Goal: Task Accomplishment & Management: Use online tool/utility

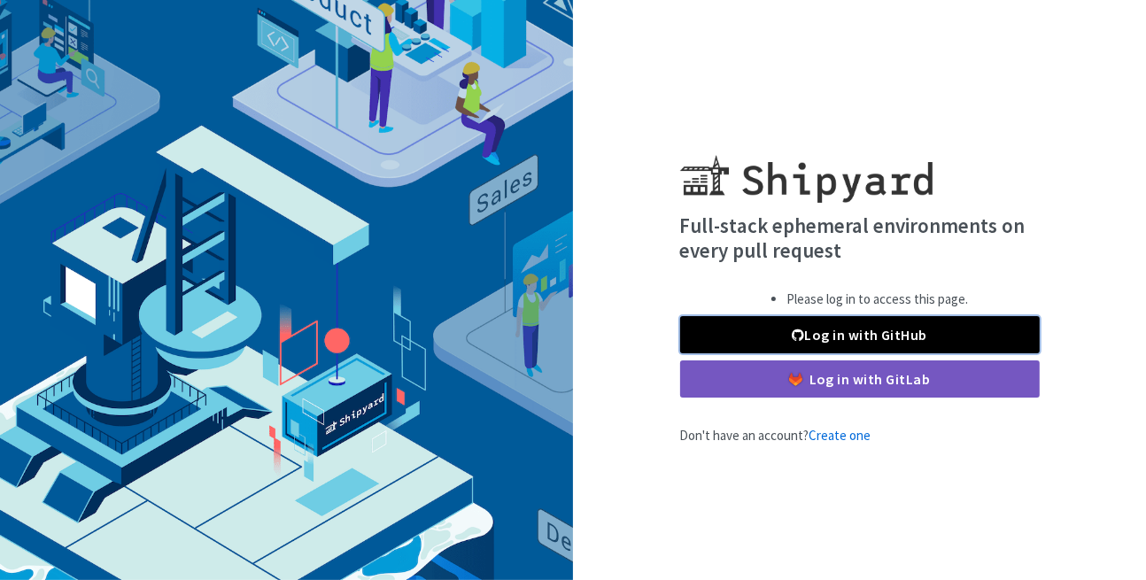
click at [819, 336] on link "Log in with GitHub" at bounding box center [860, 334] width 360 height 37
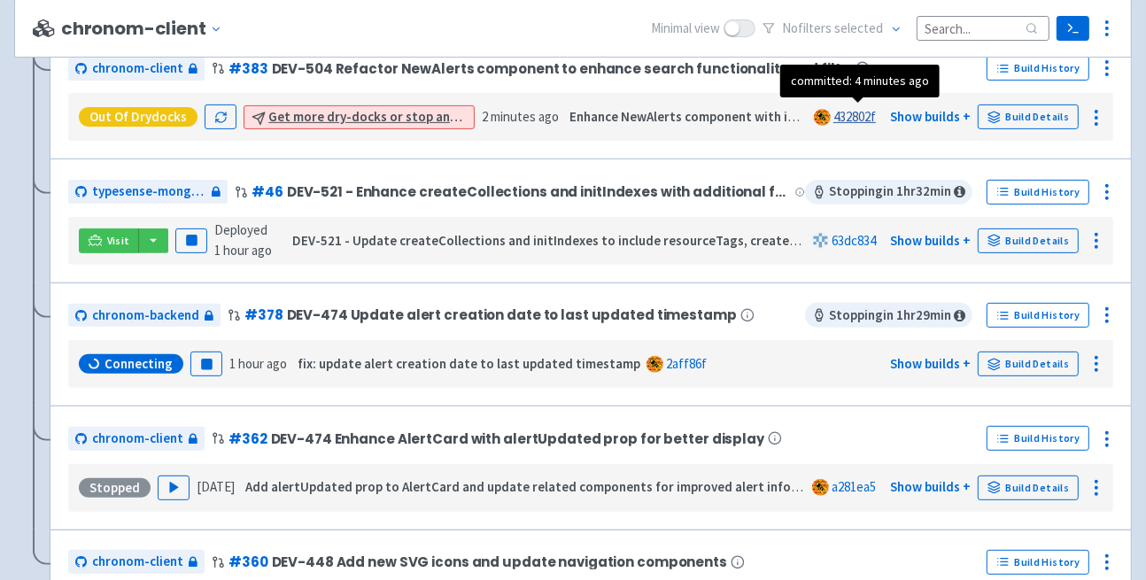
scroll to position [475, 0]
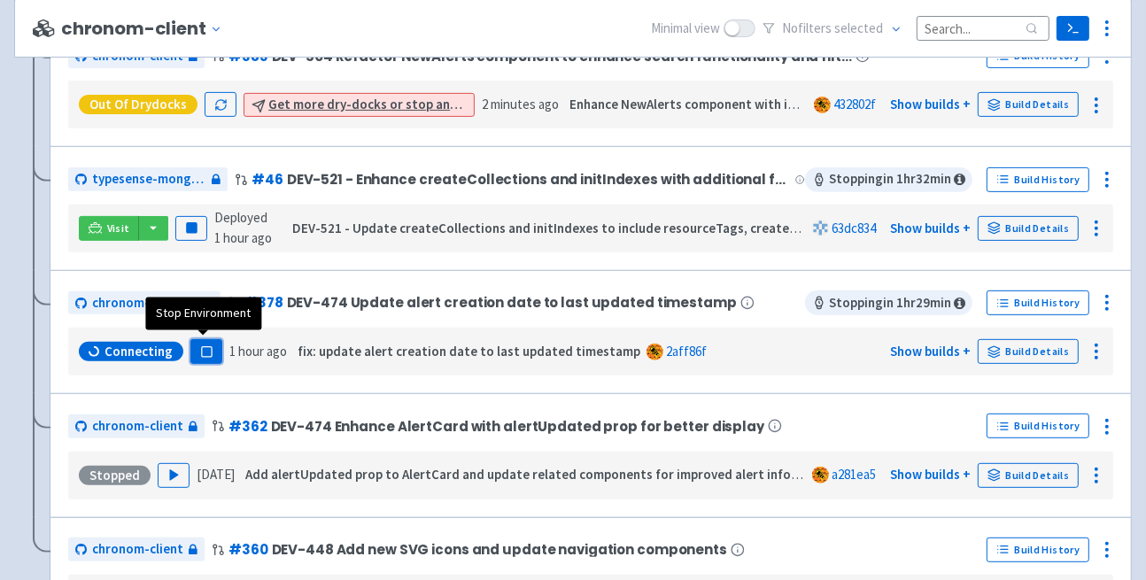
click at [195, 352] on button "Pause" at bounding box center [206, 351] width 32 height 25
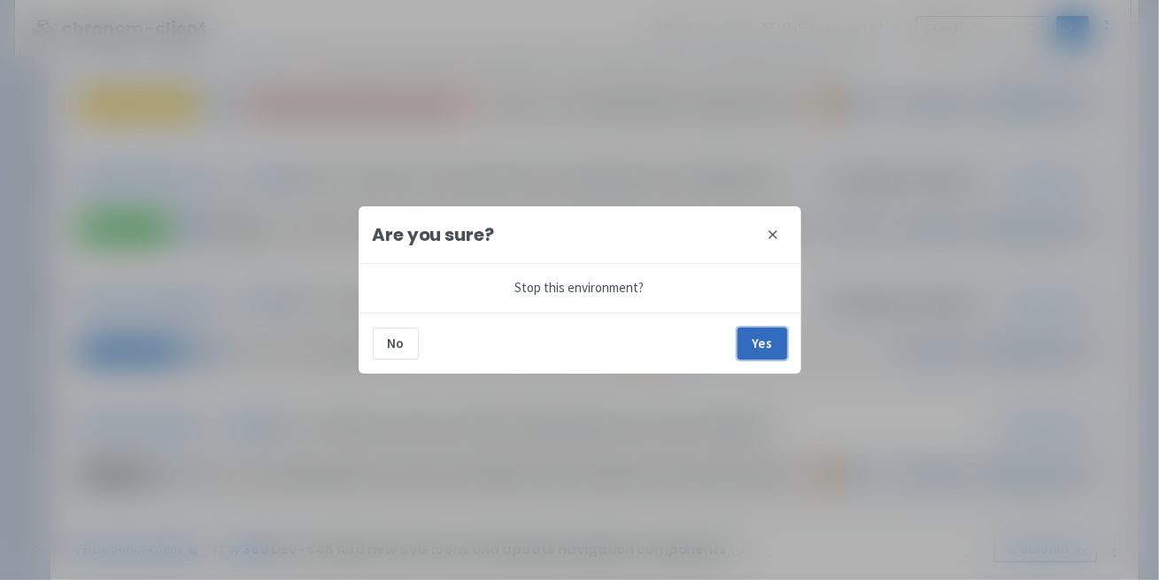
click at [759, 337] on button "Yes" at bounding box center [763, 344] width 50 height 32
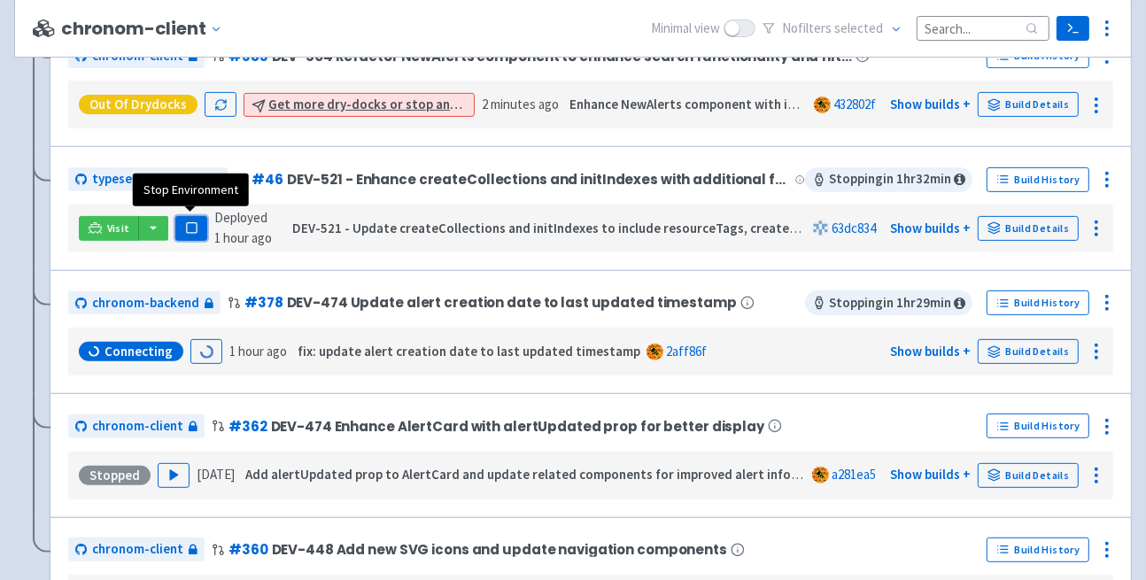
click at [185, 228] on icon "button" at bounding box center [191, 227] width 13 height 13
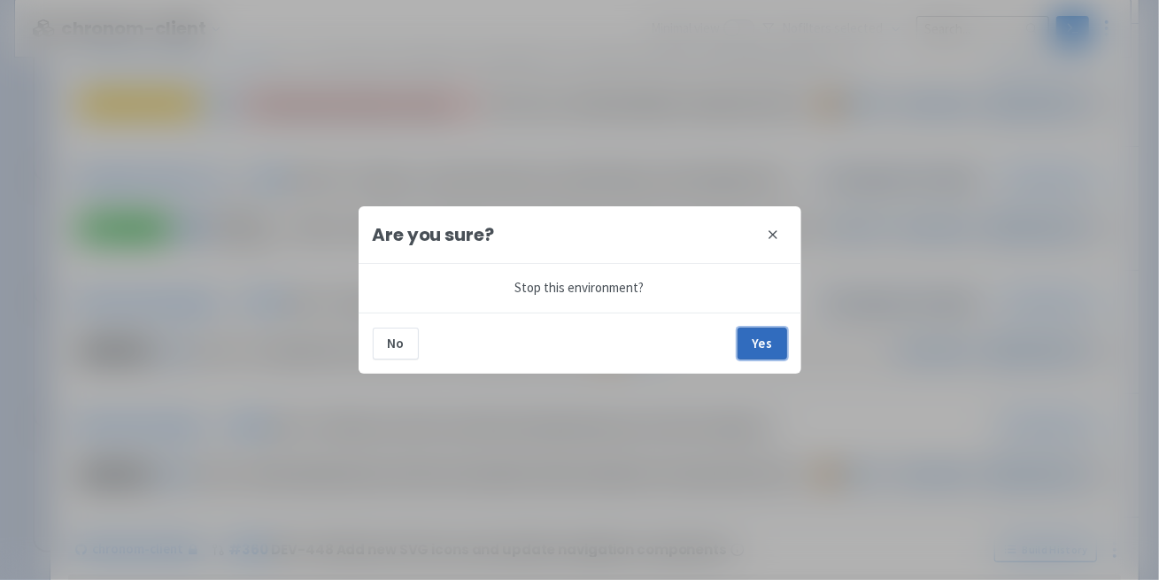
click at [750, 344] on button "Yes" at bounding box center [763, 344] width 50 height 32
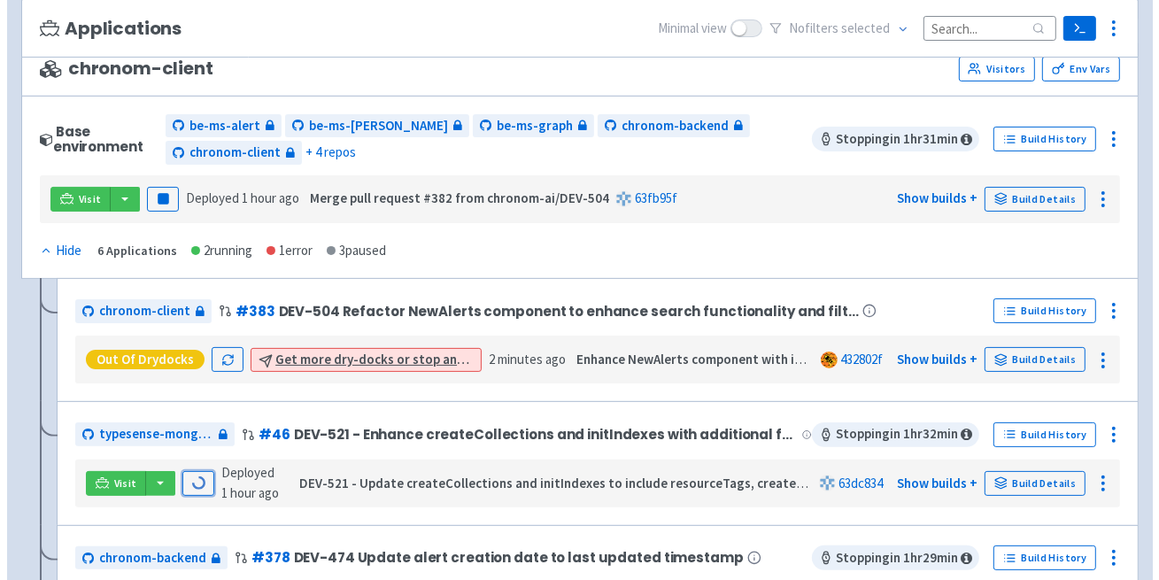
scroll to position [213, 0]
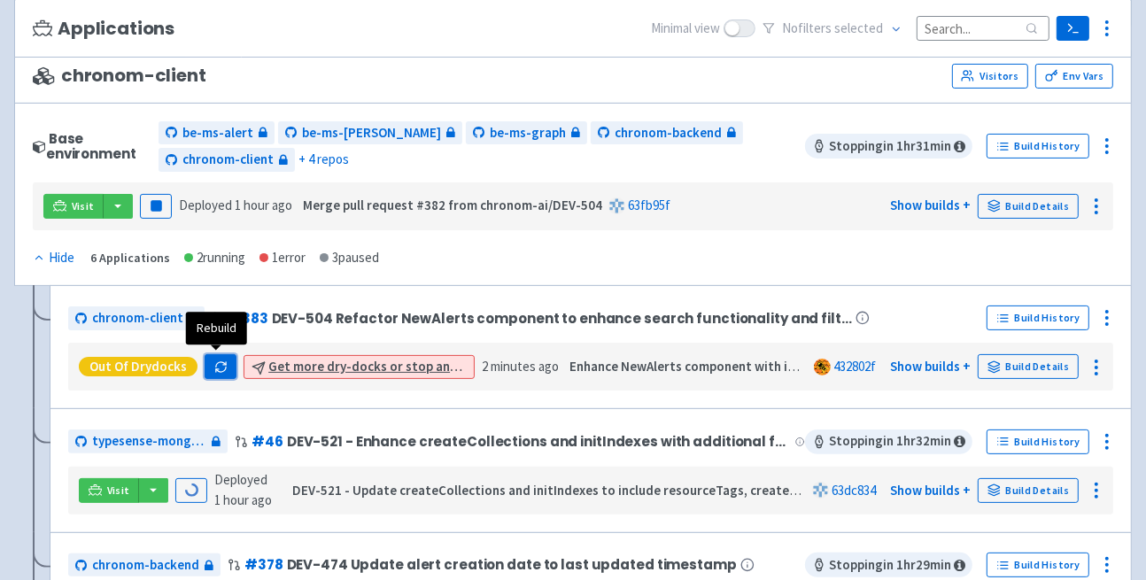
click at [217, 360] on icon "button" at bounding box center [220, 366] width 13 height 13
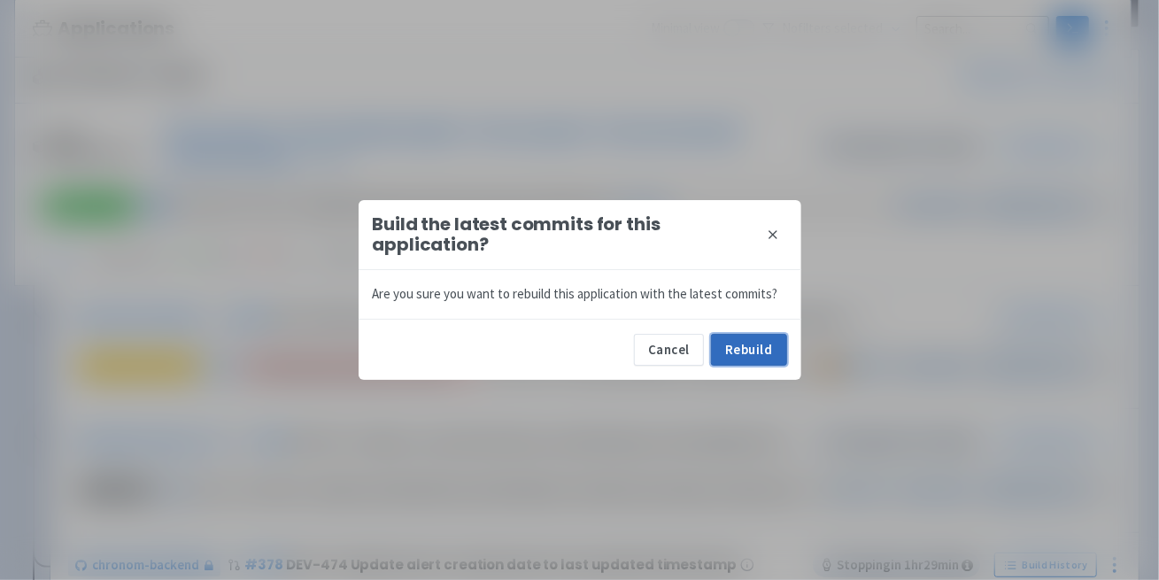
click at [770, 353] on button "Rebuild" at bounding box center [749, 350] width 76 height 32
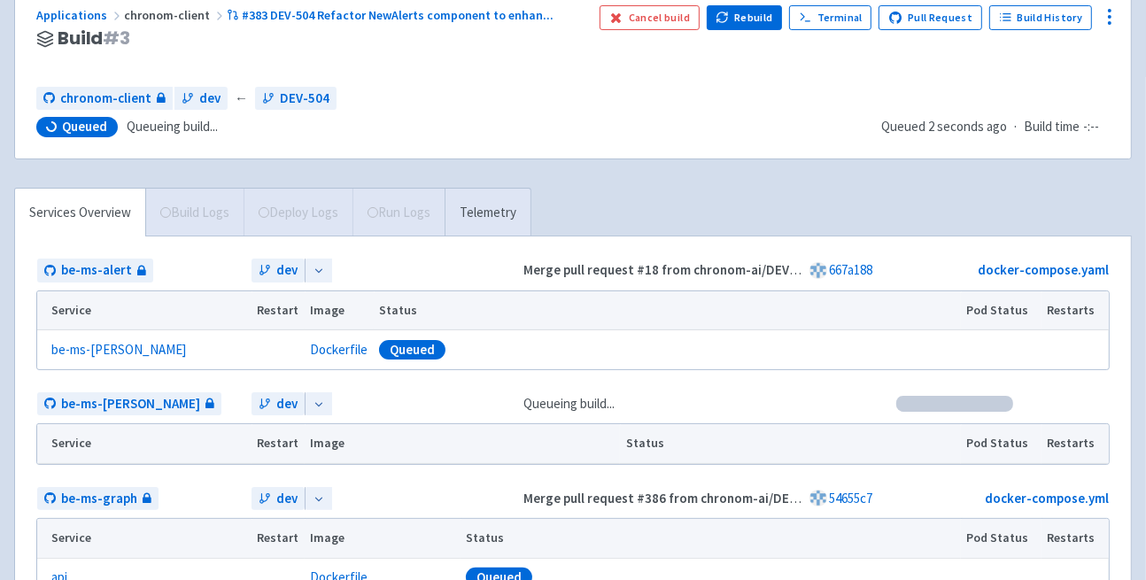
scroll to position [140, 0]
